Goal: Information Seeking & Learning: Check status

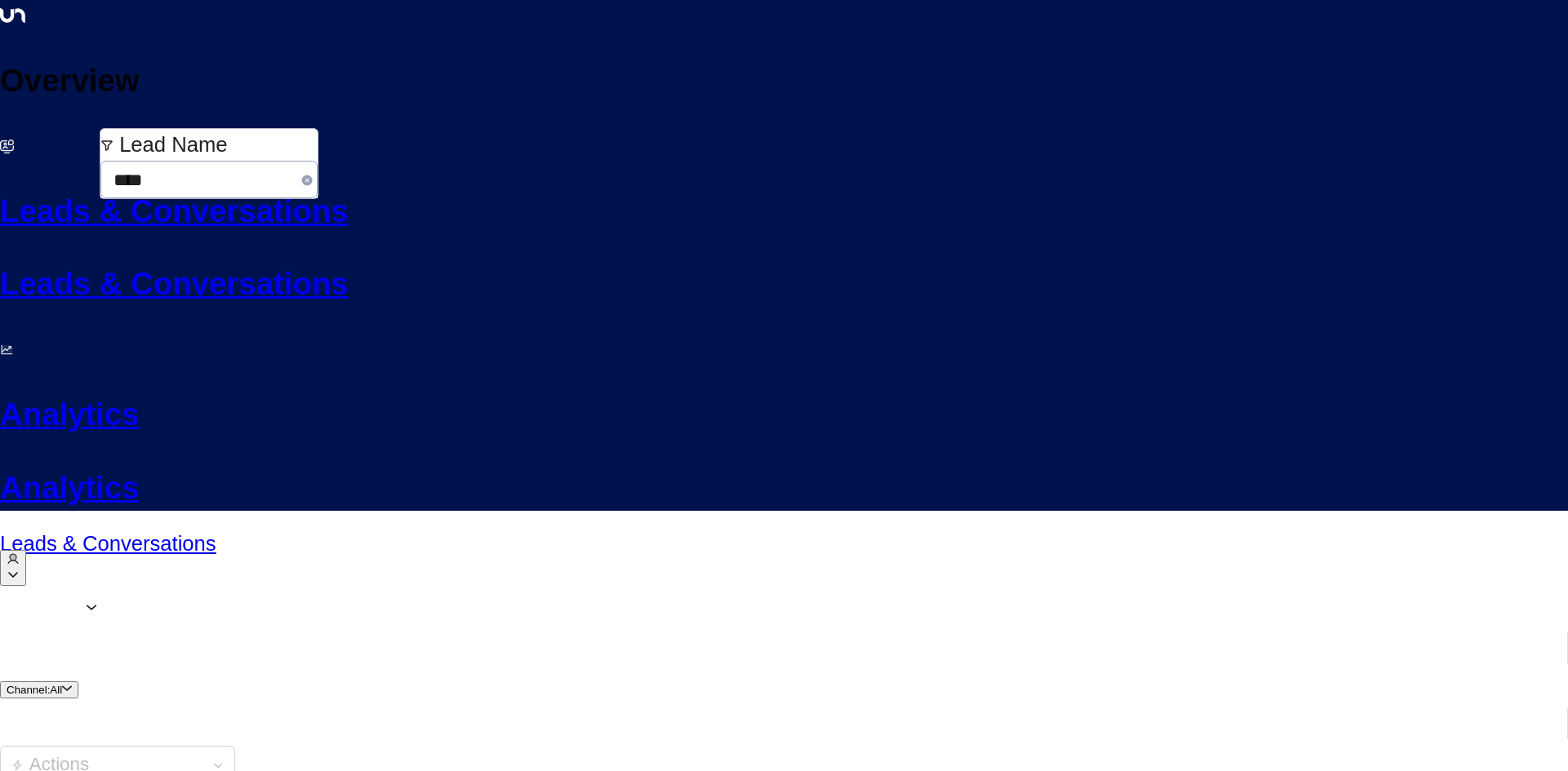
click at [313, 175] on icon "button" at bounding box center [307, 180] width 11 height 11
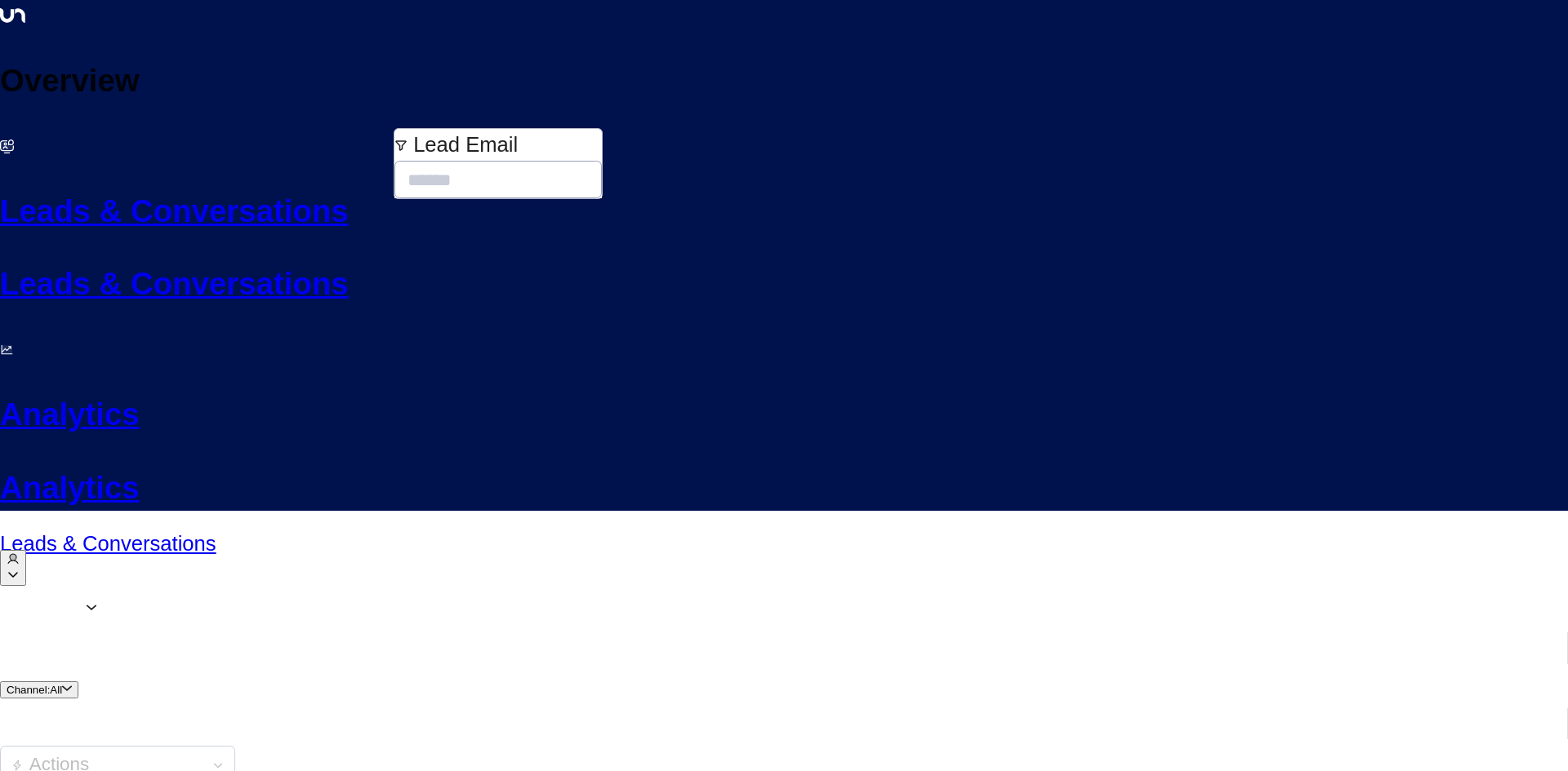
type input "**********"
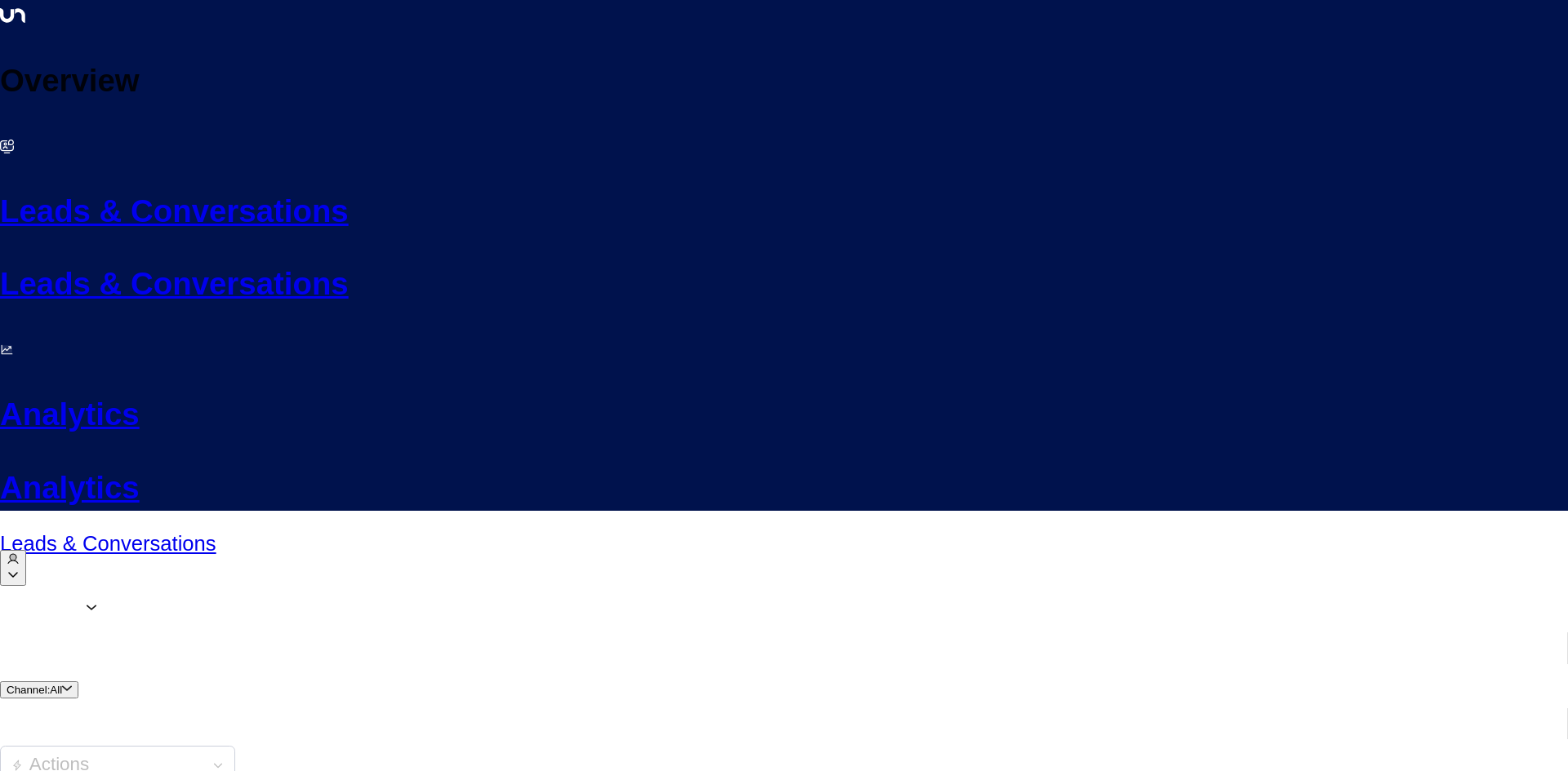
click at [723, 590] on div "Agents 1 Channel: All Actions" at bounding box center [784, 735] width 1568 height 291
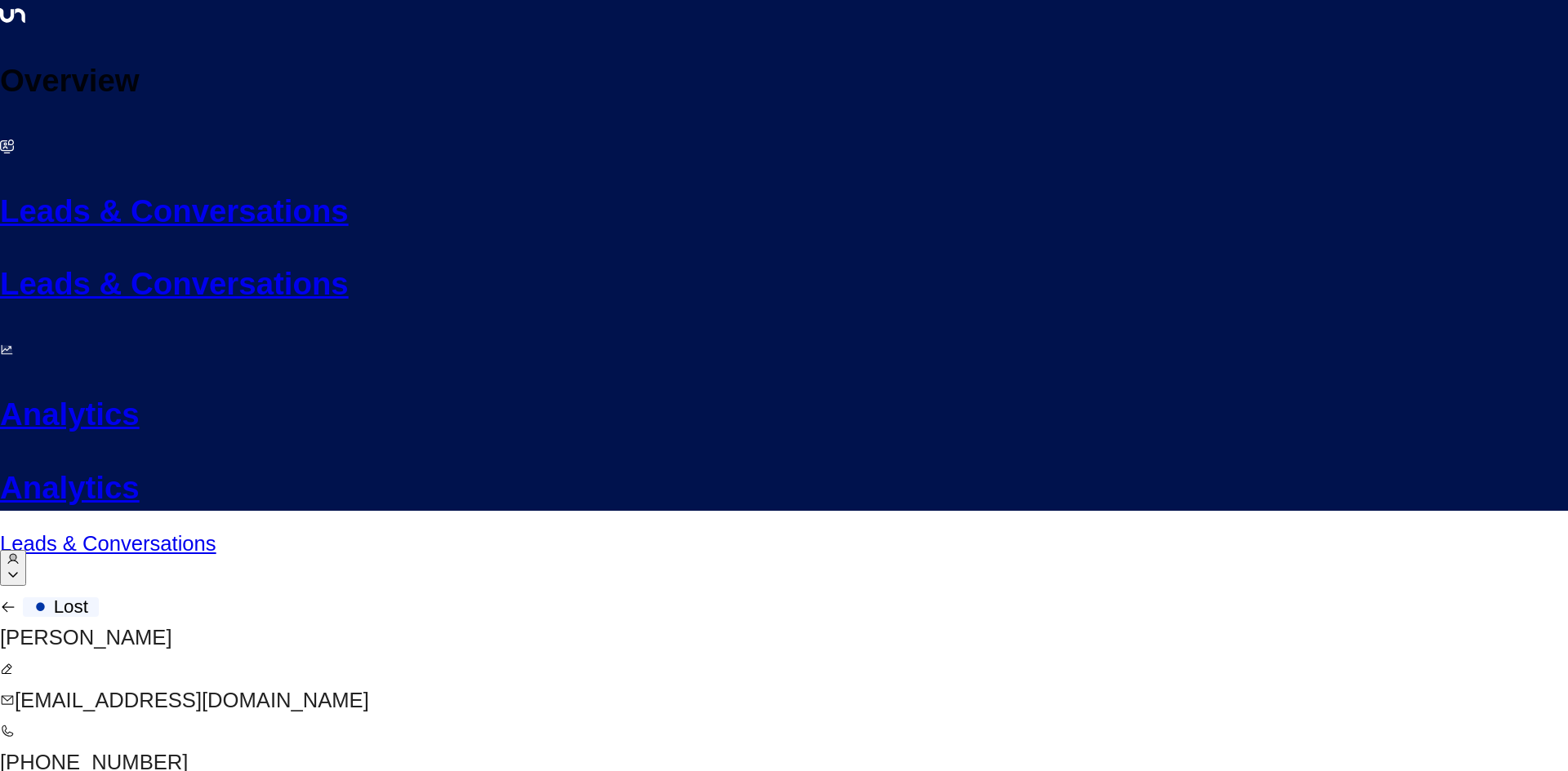
scroll to position [3202, 0]
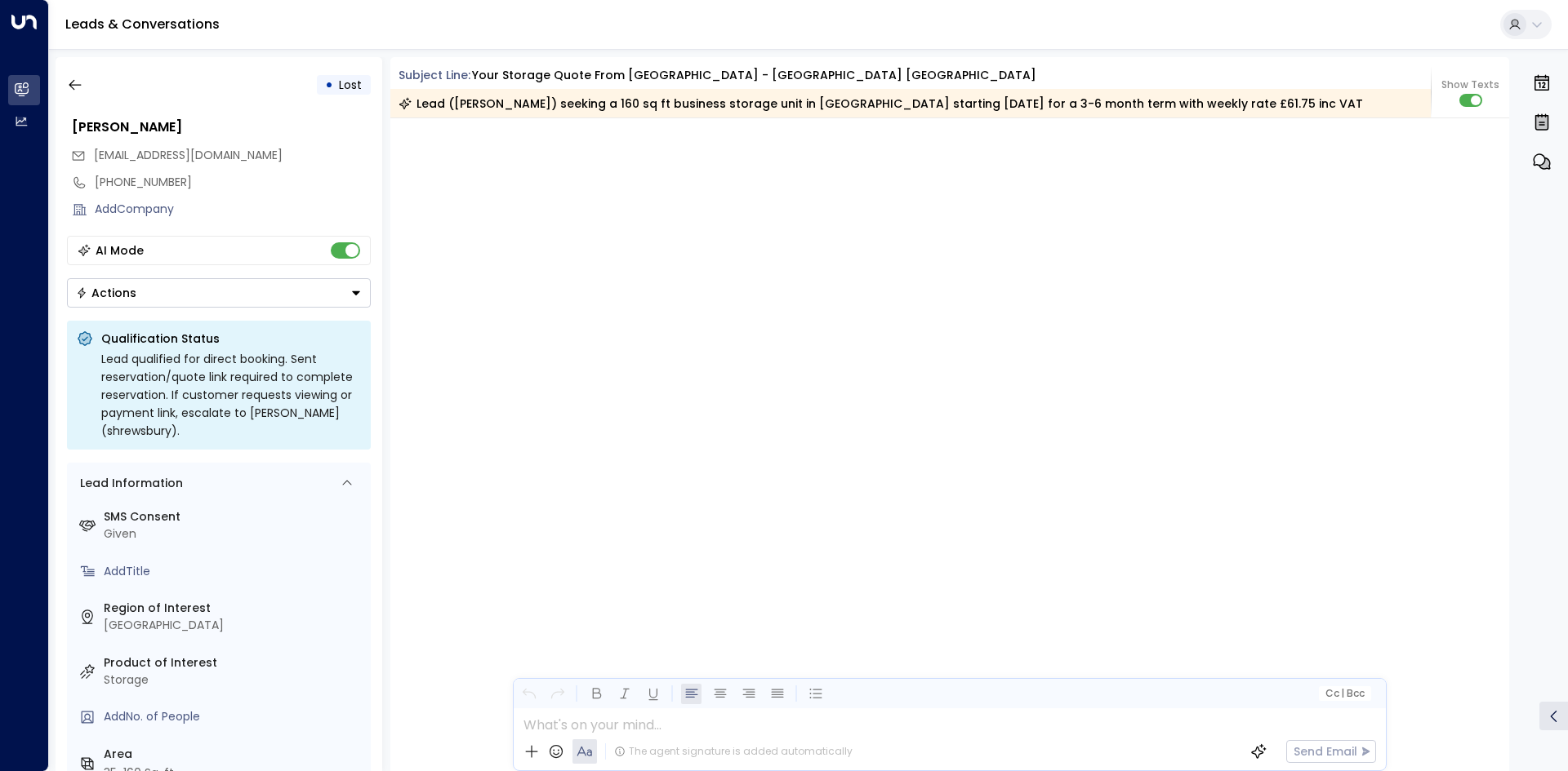
scroll to position [3207, 0]
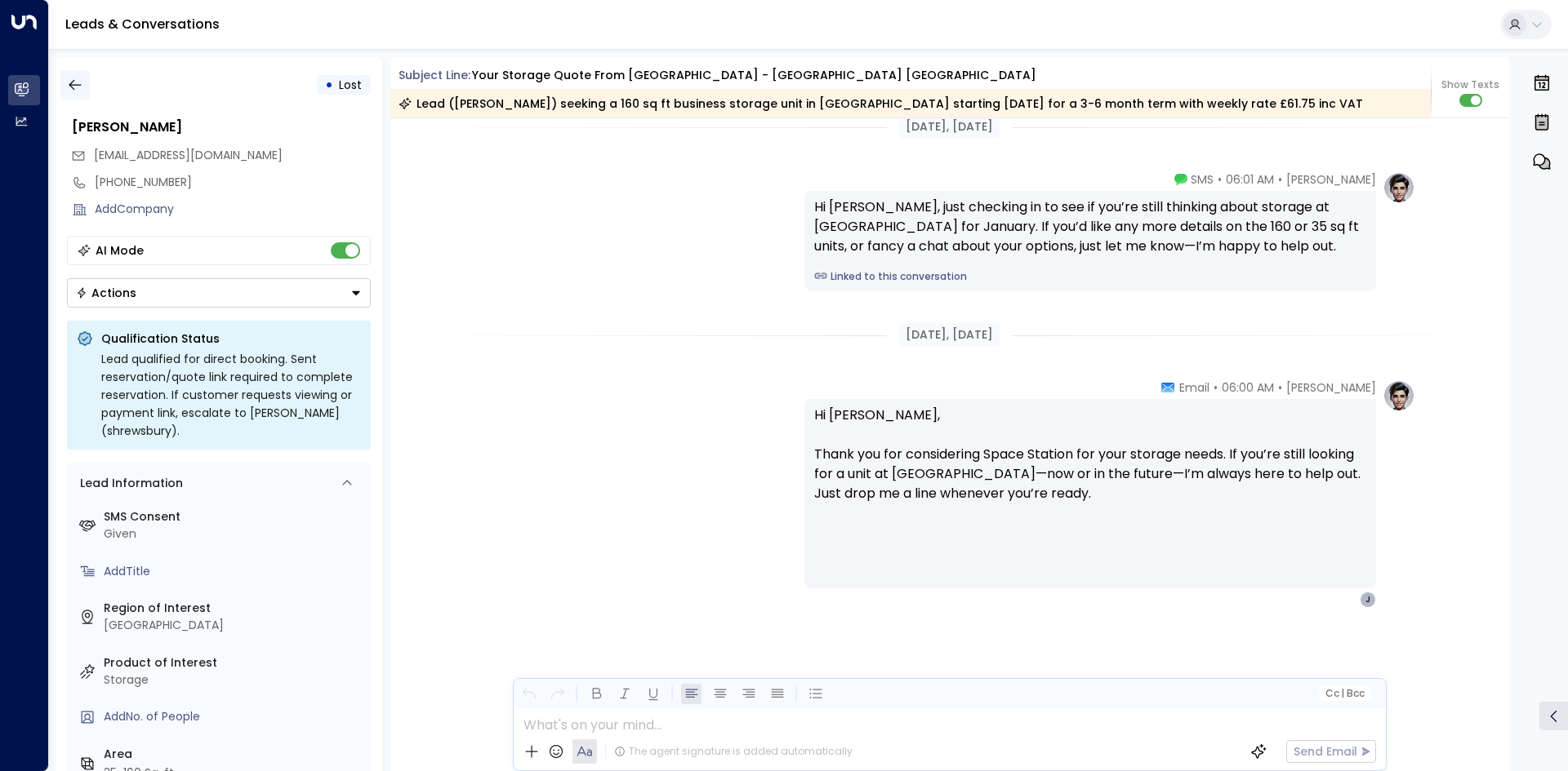
click at [80, 78] on icon "button" at bounding box center [75, 85] width 16 height 16
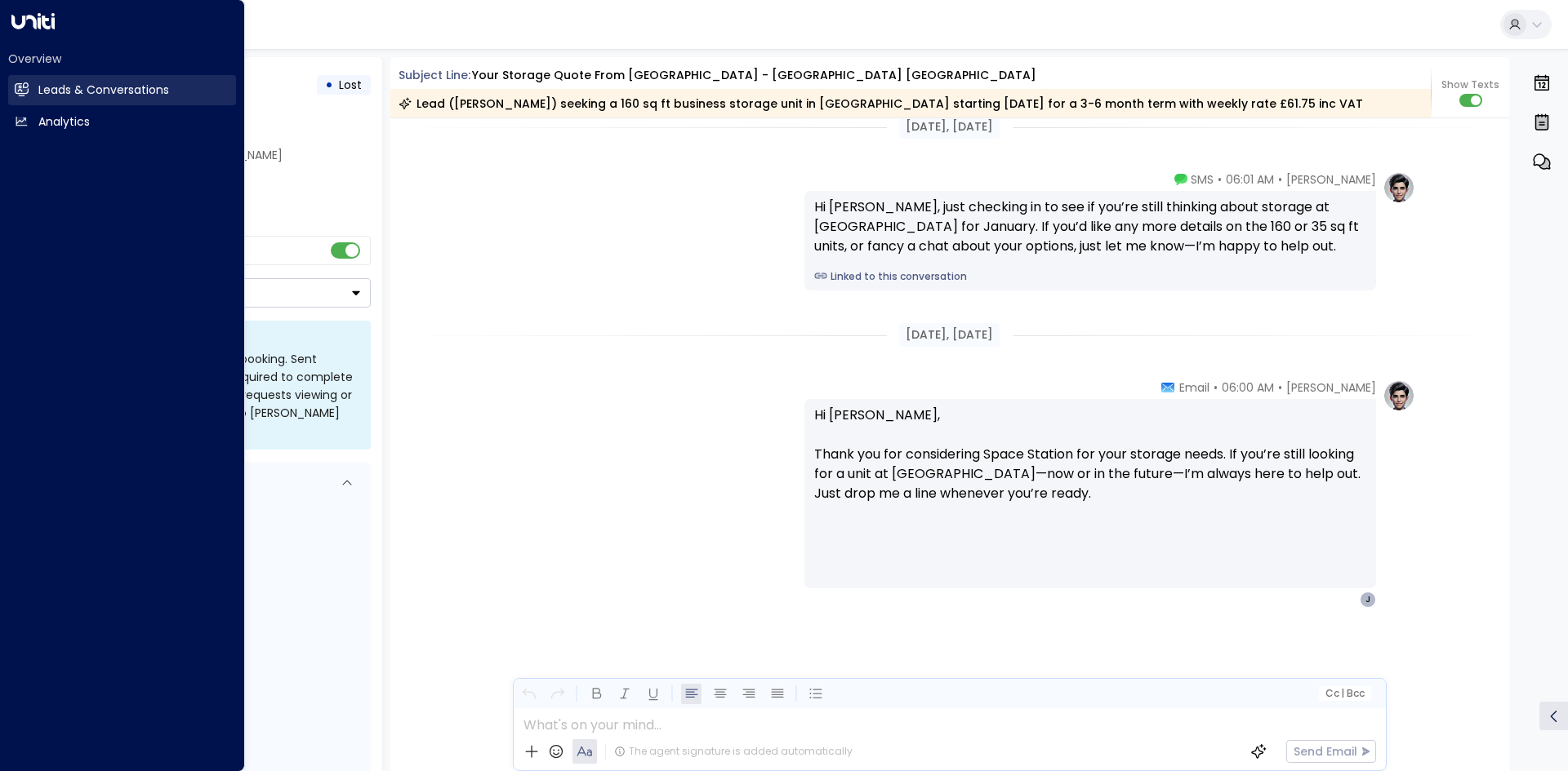
click at [42, 96] on h2 "Leads & Conversations" at bounding box center [104, 90] width 131 height 17
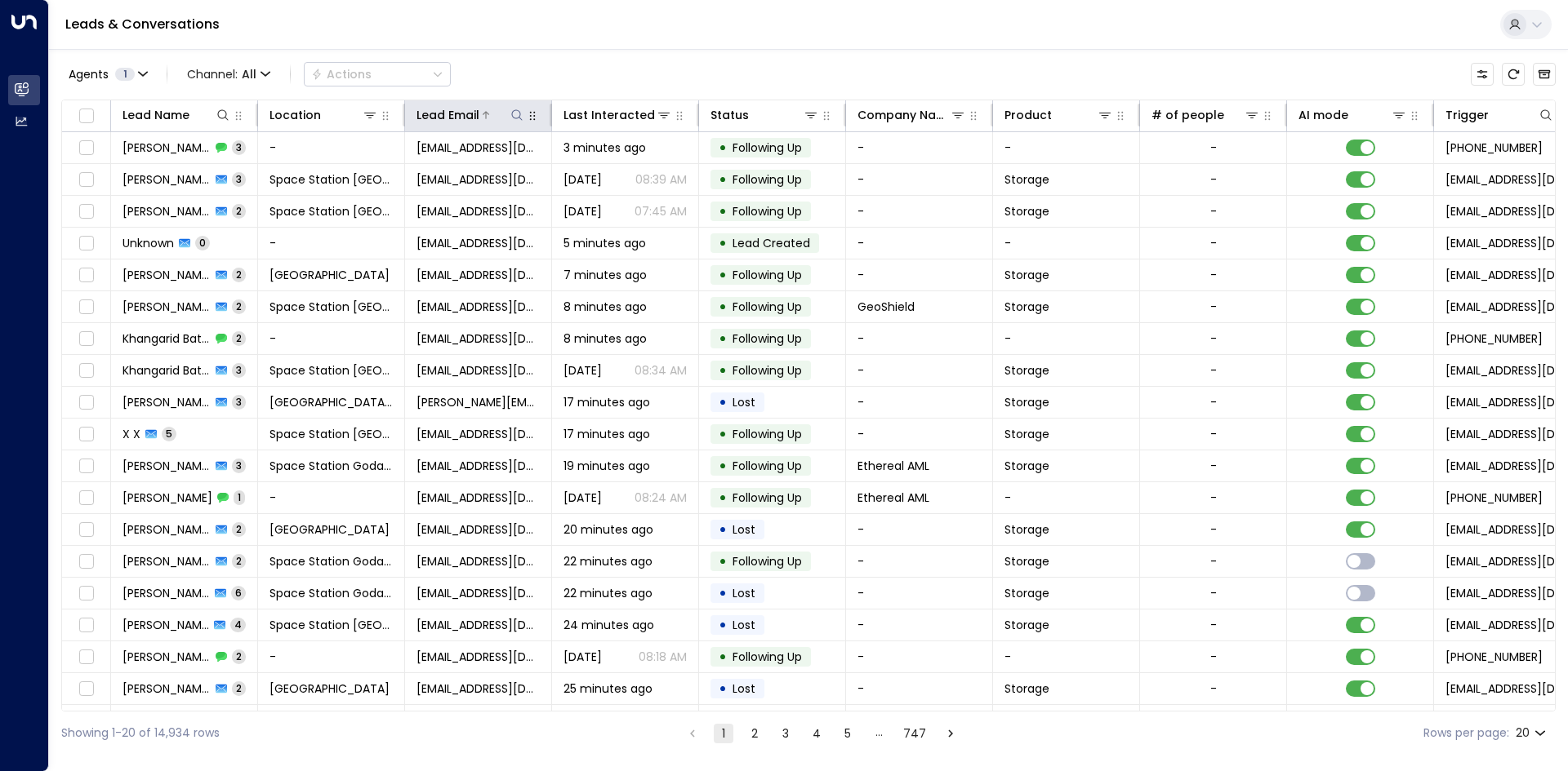
click at [523, 118] on icon at bounding box center [517, 115] width 13 height 13
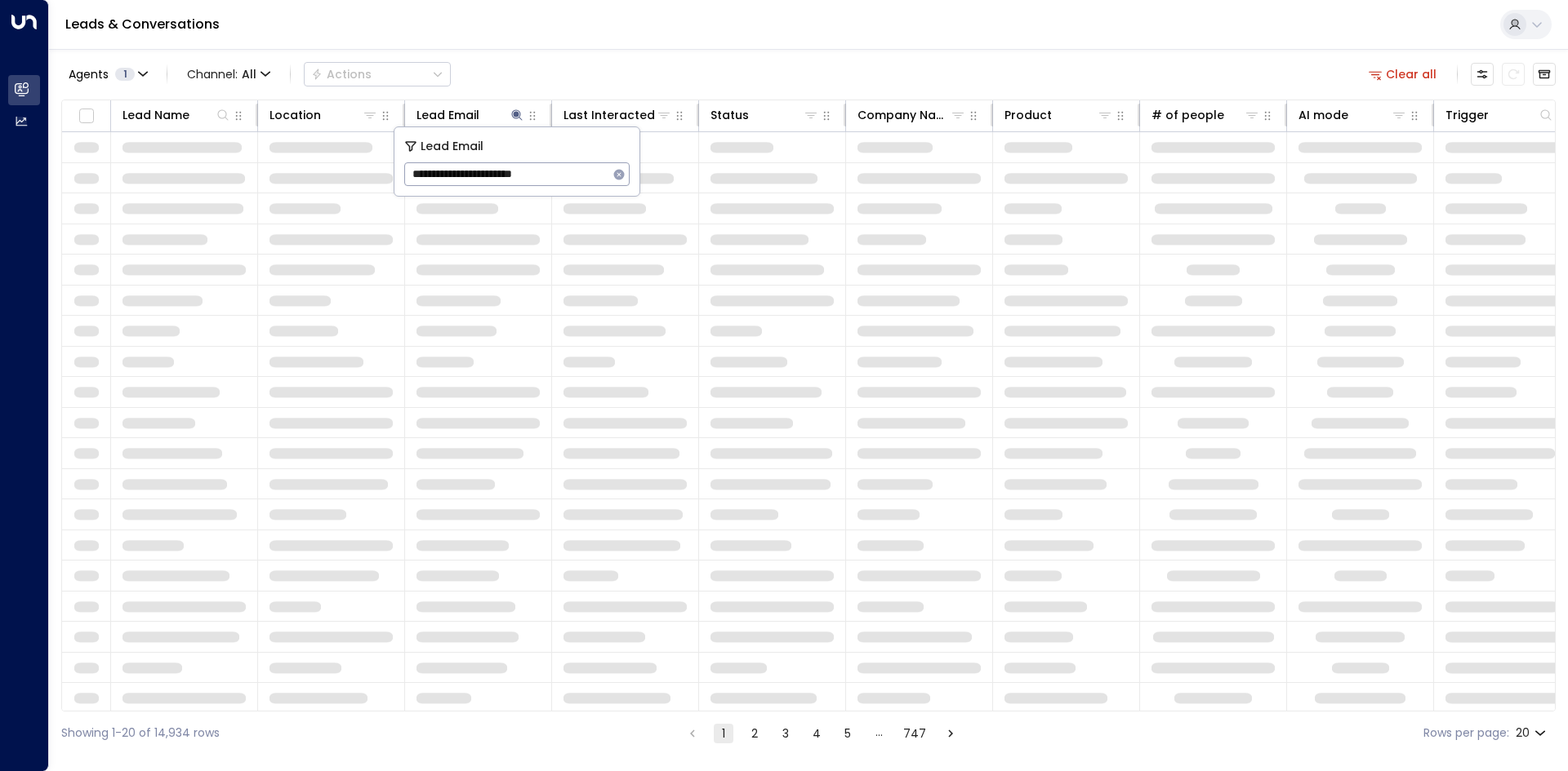
type input "**********"
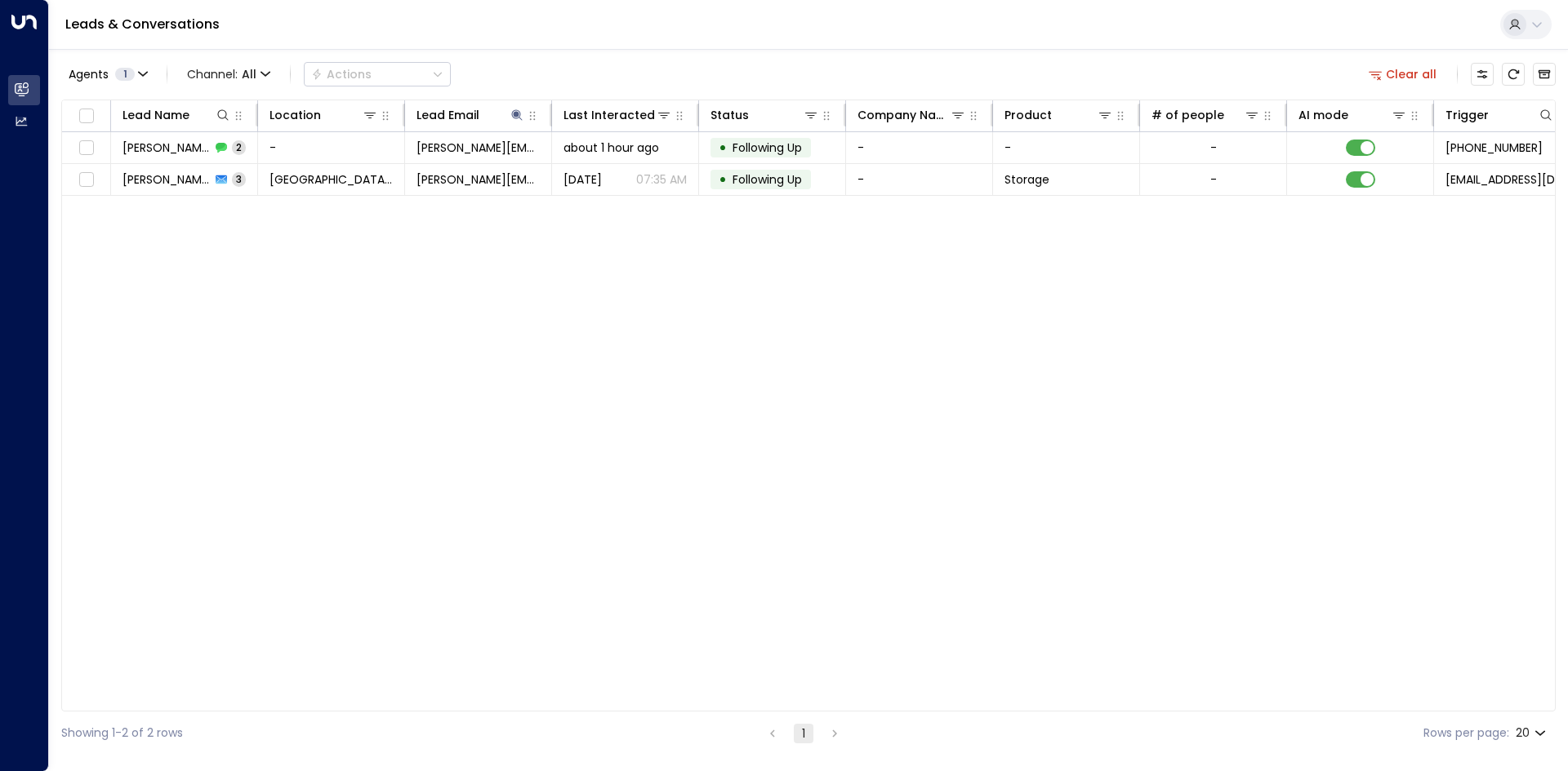
click at [644, 74] on div "Agents 1 Channel: All Actions Clear all" at bounding box center [808, 74] width 1494 height 34
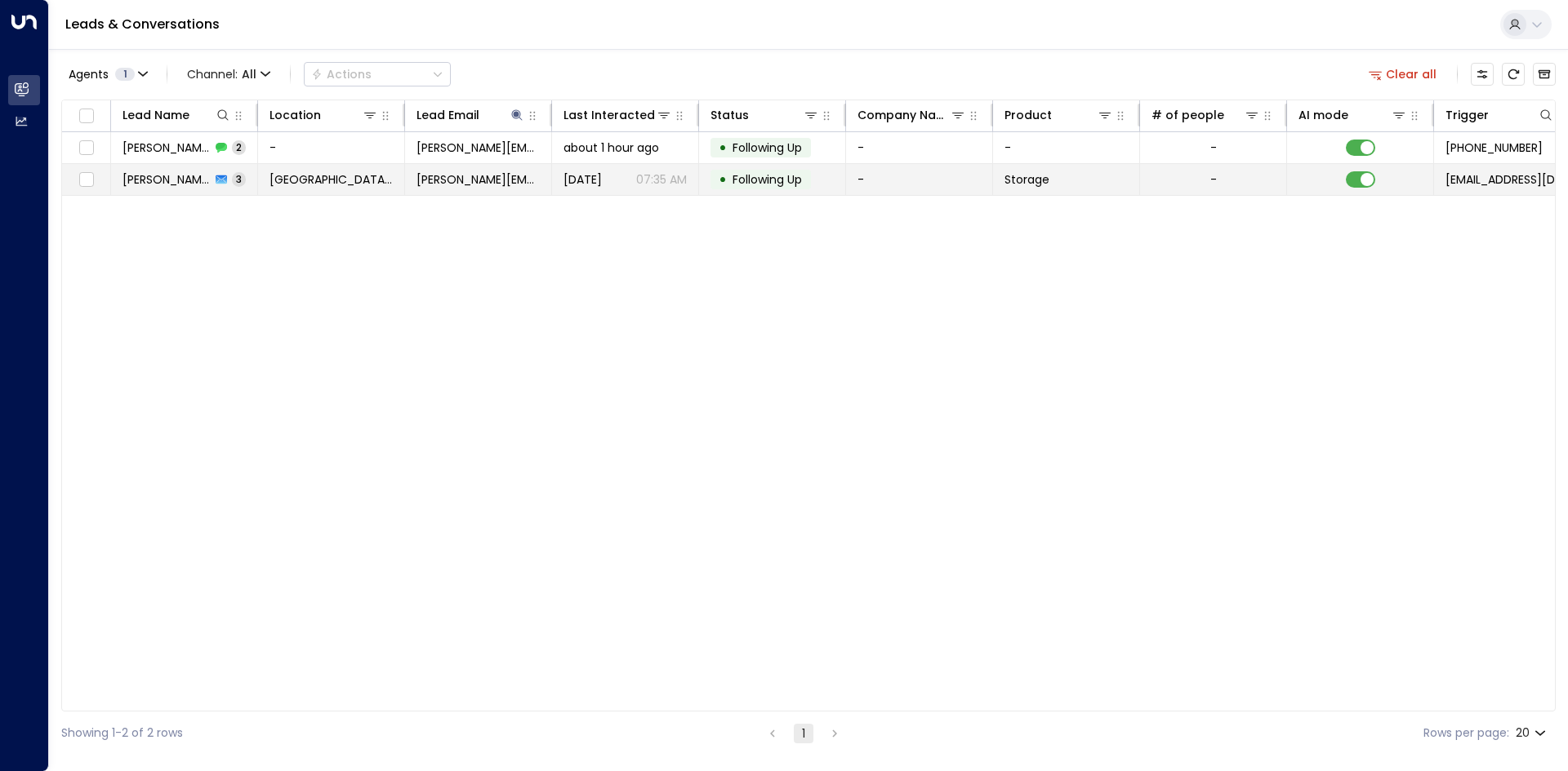
click at [730, 185] on span "Following Up" at bounding box center [767, 180] width 81 height 16
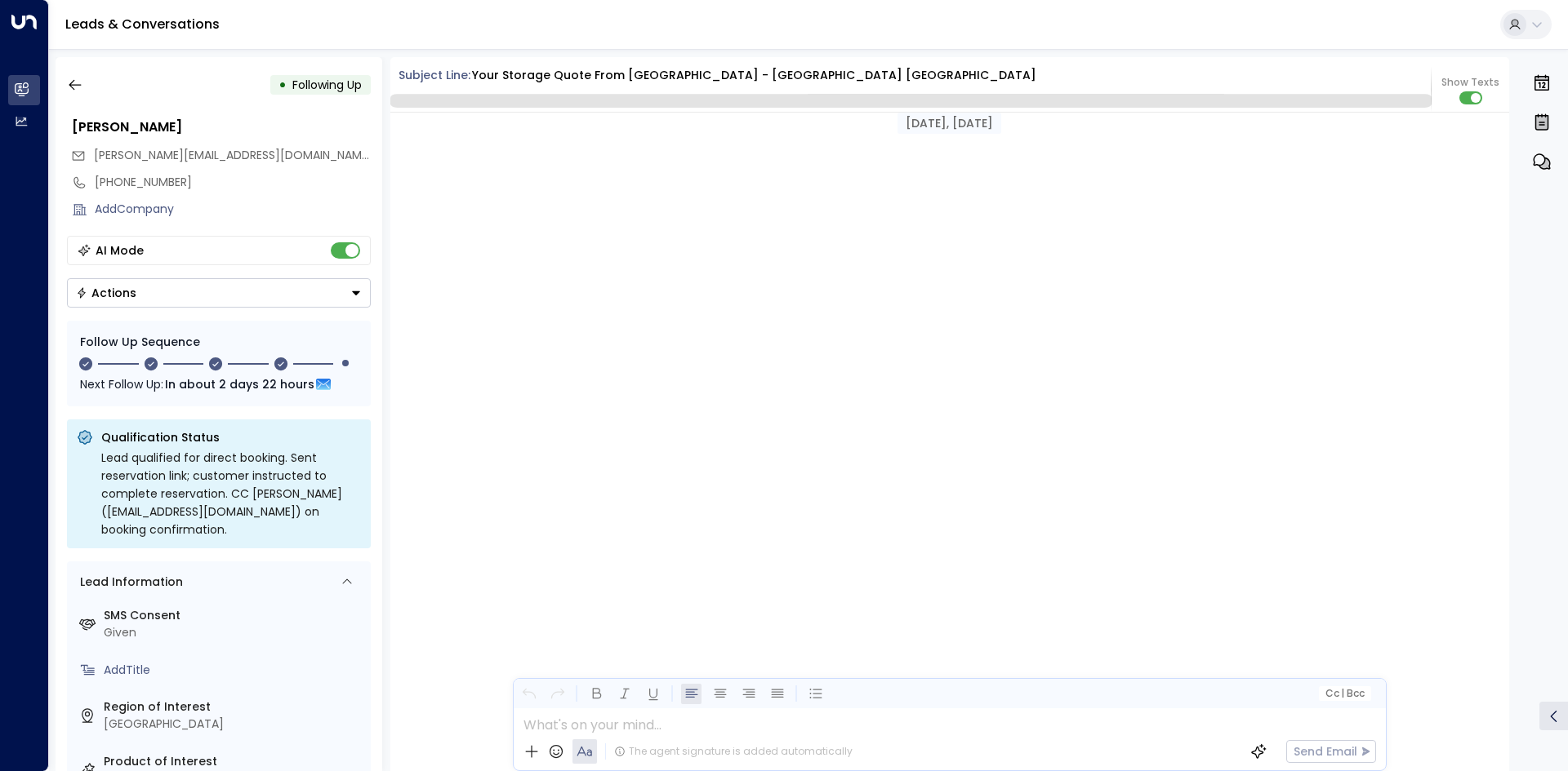
scroll to position [2376, 0]
